Goal: Task Accomplishment & Management: Use online tool/utility

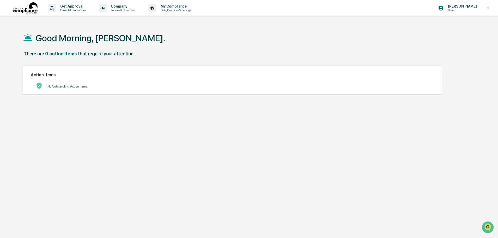
click at [348, 136] on div "Good Morning, [PERSON_NAME]. There are 0 action items that require your attenti…" at bounding box center [247, 144] width 464 height 238
click at [235, 170] on div "Good Morning, [PERSON_NAME]. There are 0 action items that require your attenti…" at bounding box center [247, 144] width 464 height 238
click at [459, 5] on p "[PERSON_NAME]" at bounding box center [462, 6] width 36 height 4
click at [451, 27] on li "Switch to Admin view..." at bounding box center [460, 27] width 73 height 10
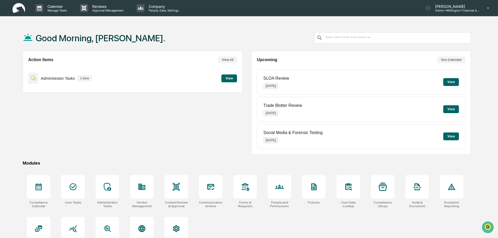
click at [230, 79] on button "View" at bounding box center [230, 78] width 16 height 8
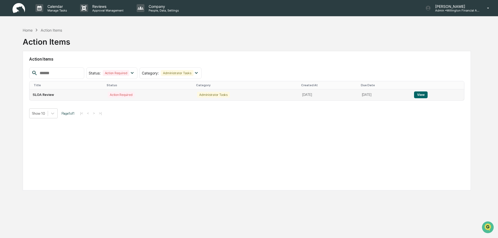
click at [427, 96] on button "View" at bounding box center [420, 94] width 13 height 7
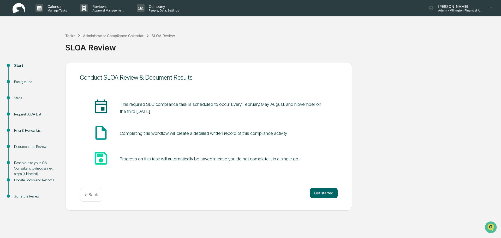
click at [283, 115] on div "insert_invitation_icon This required SEC compliance task is scheduled to occur …" at bounding box center [209, 108] width 258 height 18
click at [396, 84] on div "Start Background Steps Request SLOA List Filter & Review List Document the Revi…" at bounding box center [251, 138] width 496 height 152
